Goal: Complete application form

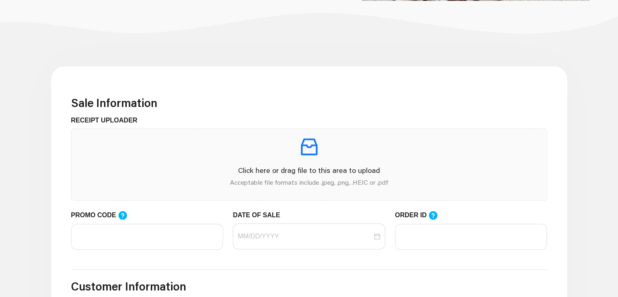
scroll to position [169, 0]
click at [193, 157] on p at bounding box center [309, 146] width 463 height 23
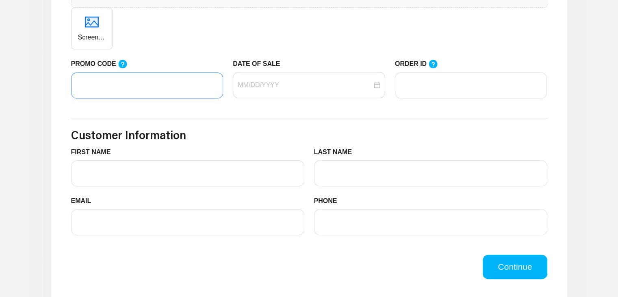
scroll to position [362, 0]
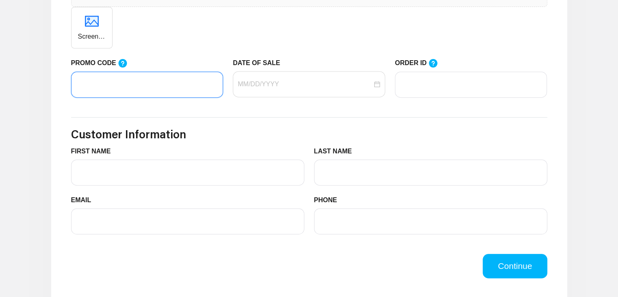
click at [144, 78] on input "PROMO CODE" at bounding box center [147, 85] width 152 height 26
paste input "Testing02"
type input "Testing02"
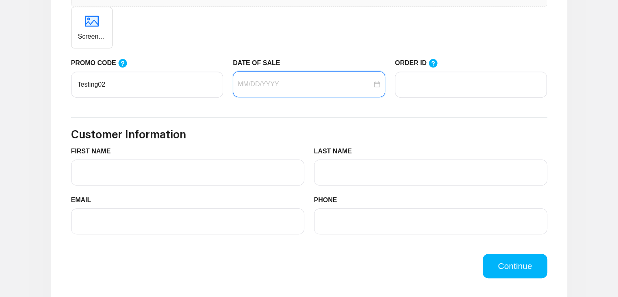
click at [259, 83] on input "DATE OF SALE" at bounding box center [305, 84] width 135 height 10
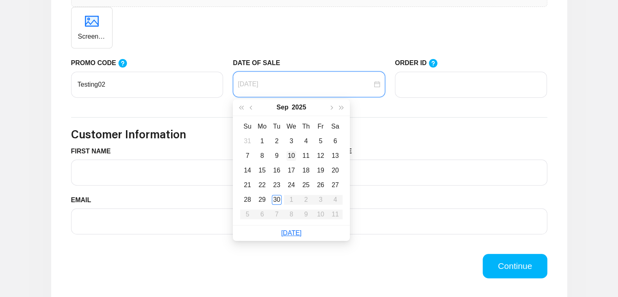
type input "[DATE]"
click at [289, 161] on td "10" at bounding box center [291, 155] width 15 height 15
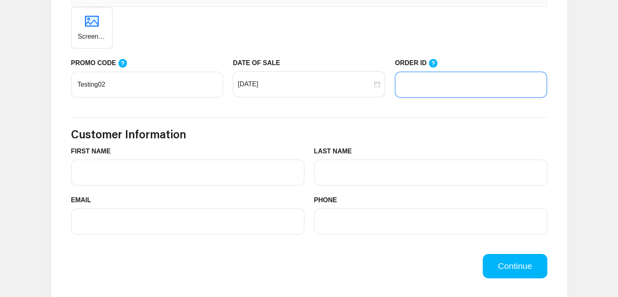
click at [411, 87] on input "ORDER ID" at bounding box center [471, 85] width 152 height 26
type input "12"
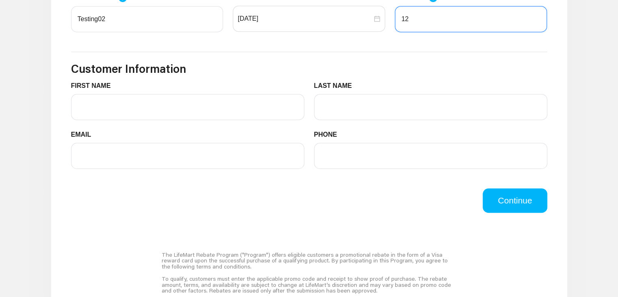
scroll to position [427, 0]
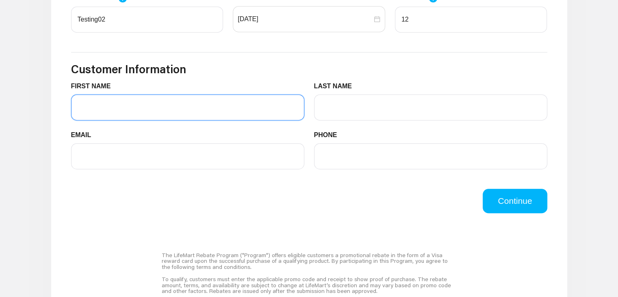
drag, startPoint x: 141, startPoint y: 108, endPoint x: 157, endPoint y: 134, distance: 30.3
click at [157, 134] on form "FIRST NAME LAST NAME EMAIL PHONE" at bounding box center [309, 130] width 476 height 98
type input "[PERSON_NAME]"
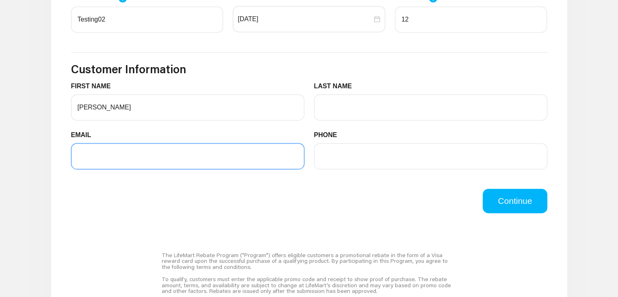
drag, startPoint x: 138, startPoint y: 161, endPoint x: 161, endPoint y: 188, distance: 35.8
click at [161, 188] on form "Sale Information RECEIPT UPLOADER Click here or drag file to this area to uploa…" at bounding box center [309, 25] width 476 height 376
type input "[EMAIL_ADDRESS][DOMAIN_NAME]"
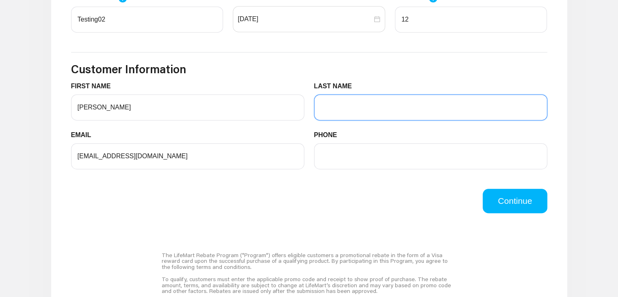
drag, startPoint x: 335, startPoint y: 111, endPoint x: 372, endPoint y: 134, distance: 43.4
click at [372, 134] on form "FIRST NAME [PERSON_NAME] LAST NAME EMAIL [EMAIL_ADDRESS][DOMAIN_NAME] PHONE" at bounding box center [309, 130] width 476 height 98
type input "S"
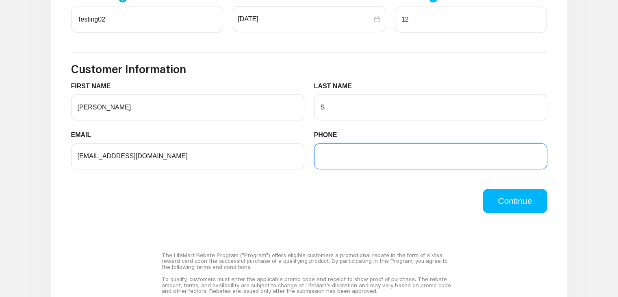
drag, startPoint x: 349, startPoint y: 167, endPoint x: 376, endPoint y: 179, distance: 29.1
click at [376, 179] on div "PHONE" at bounding box center [430, 154] width 243 height 49
type input "8668742137"
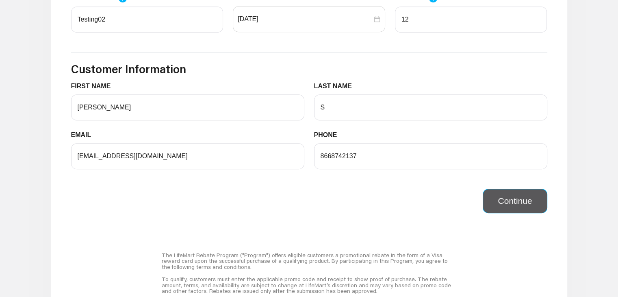
click at [498, 197] on button "Continue" at bounding box center [515, 201] width 64 height 24
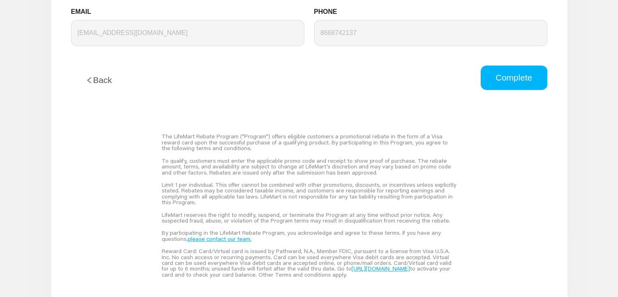
scroll to position [504, 0]
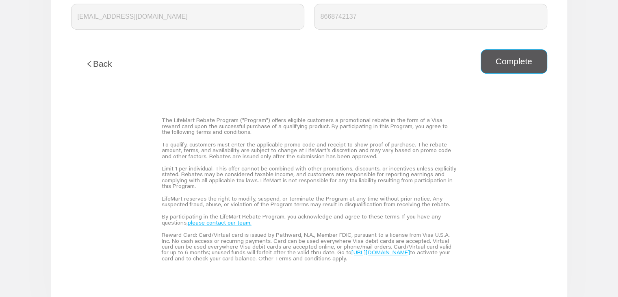
click at [498, 58] on button "Complete" at bounding box center [514, 61] width 67 height 24
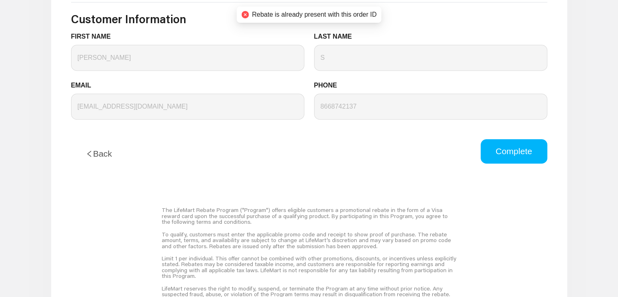
scroll to position [411, 0]
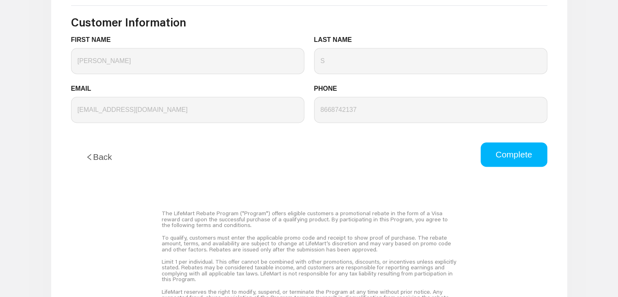
click at [109, 150] on button "Back" at bounding box center [99, 156] width 56 height 29
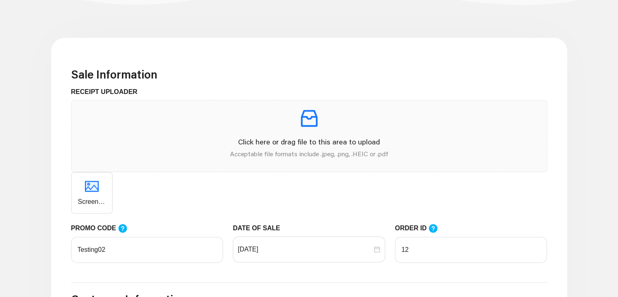
scroll to position [202, 0]
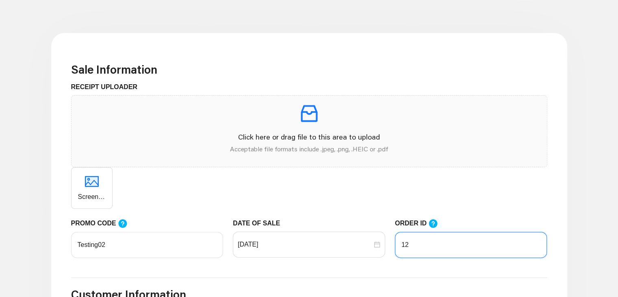
click at [418, 235] on input "12" at bounding box center [471, 245] width 152 height 26
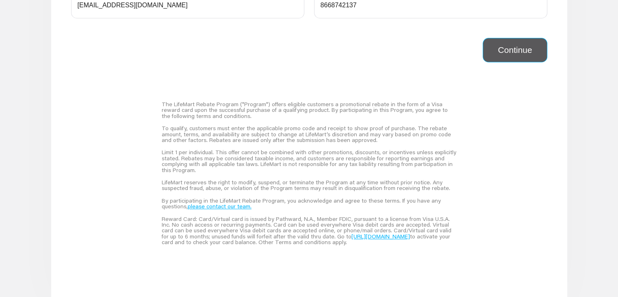
type input "1987"
click at [506, 60] on button "Continue" at bounding box center [515, 50] width 64 height 24
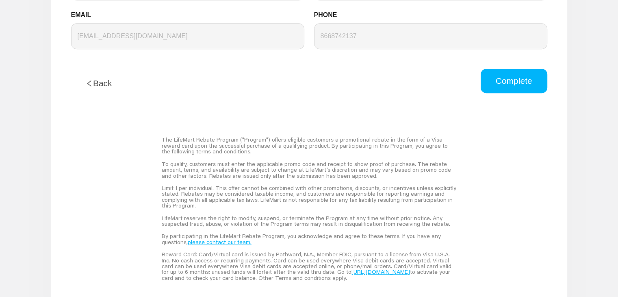
scroll to position [502, 0]
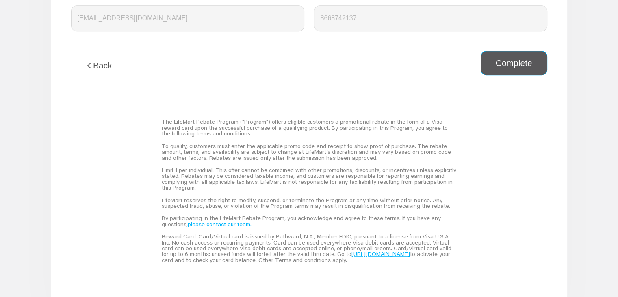
click at [511, 65] on button "Complete" at bounding box center [514, 63] width 67 height 24
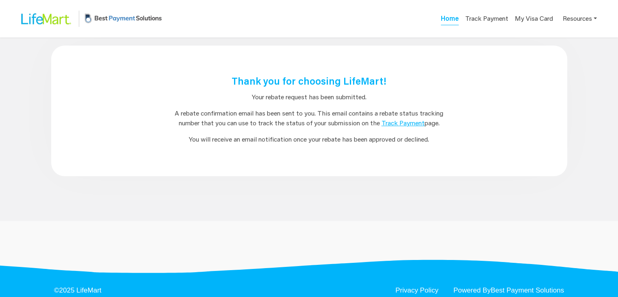
scroll to position [0, 0]
